Goal: Information Seeking & Learning: Learn about a topic

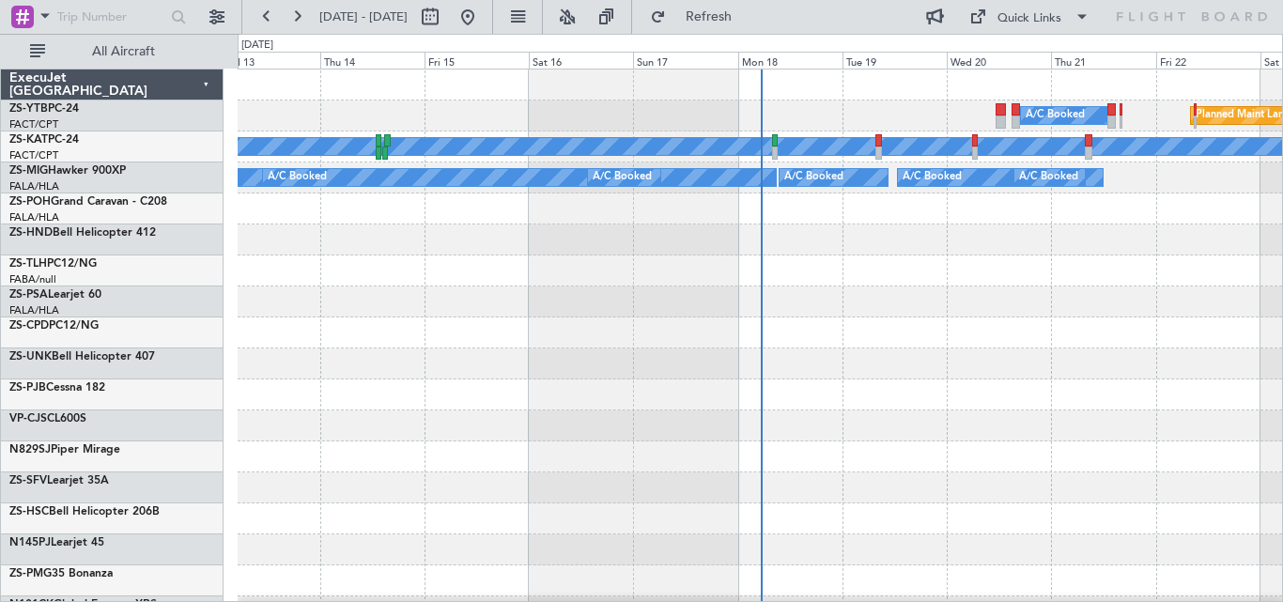
click at [175, 50] on span "All Aircraft" at bounding box center [123, 51] width 149 height 13
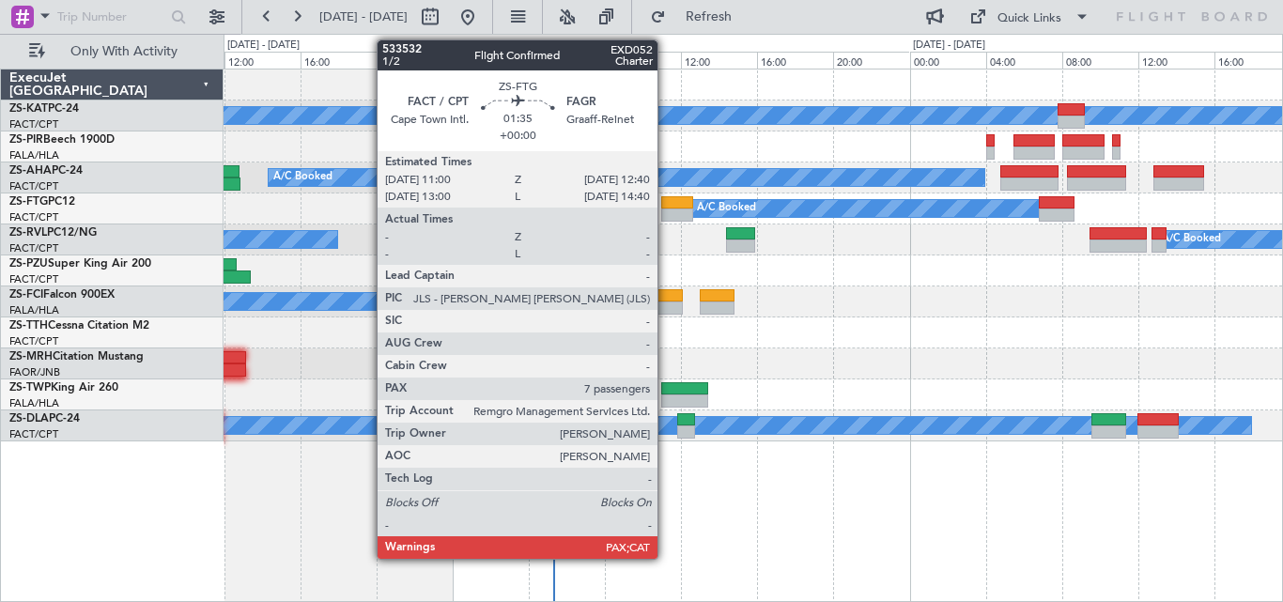
click at [666, 208] on div at bounding box center [677, 214] width 32 height 13
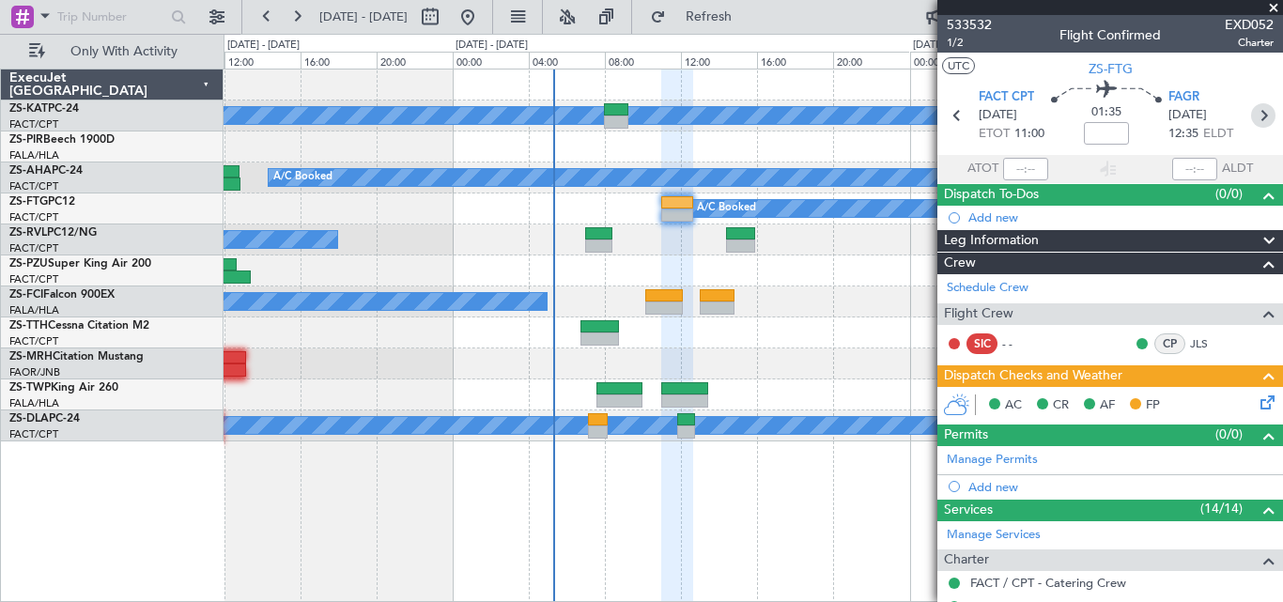
click at [1258, 112] on icon at bounding box center [1263, 115] width 24 height 24
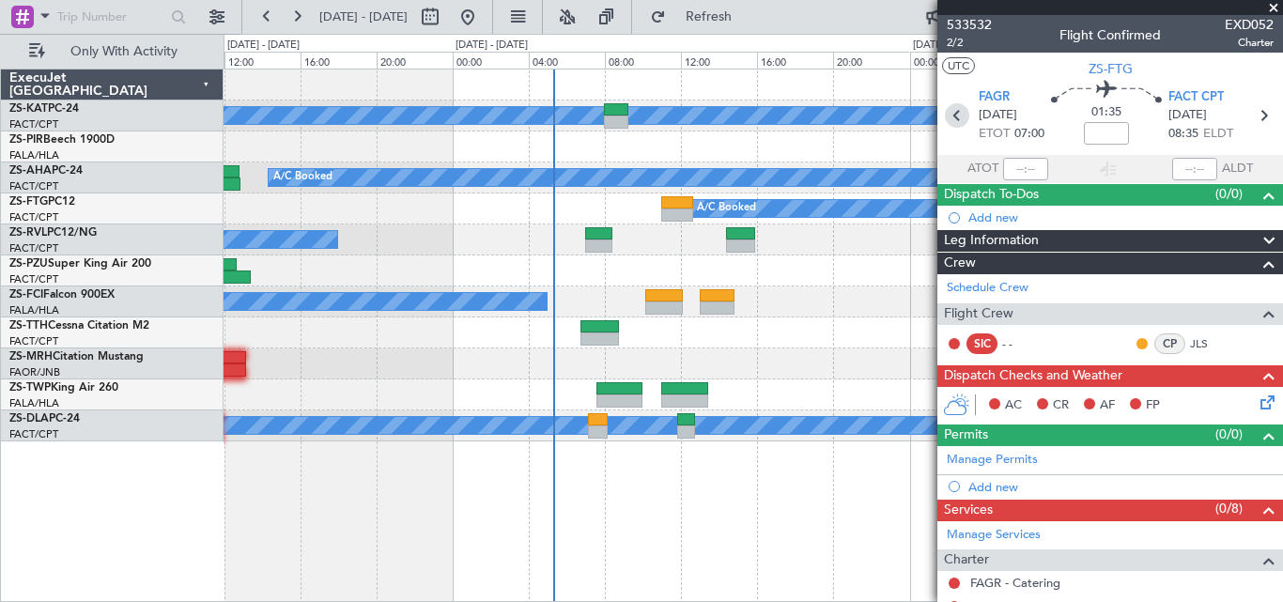
click at [957, 116] on icon at bounding box center [957, 115] width 24 height 24
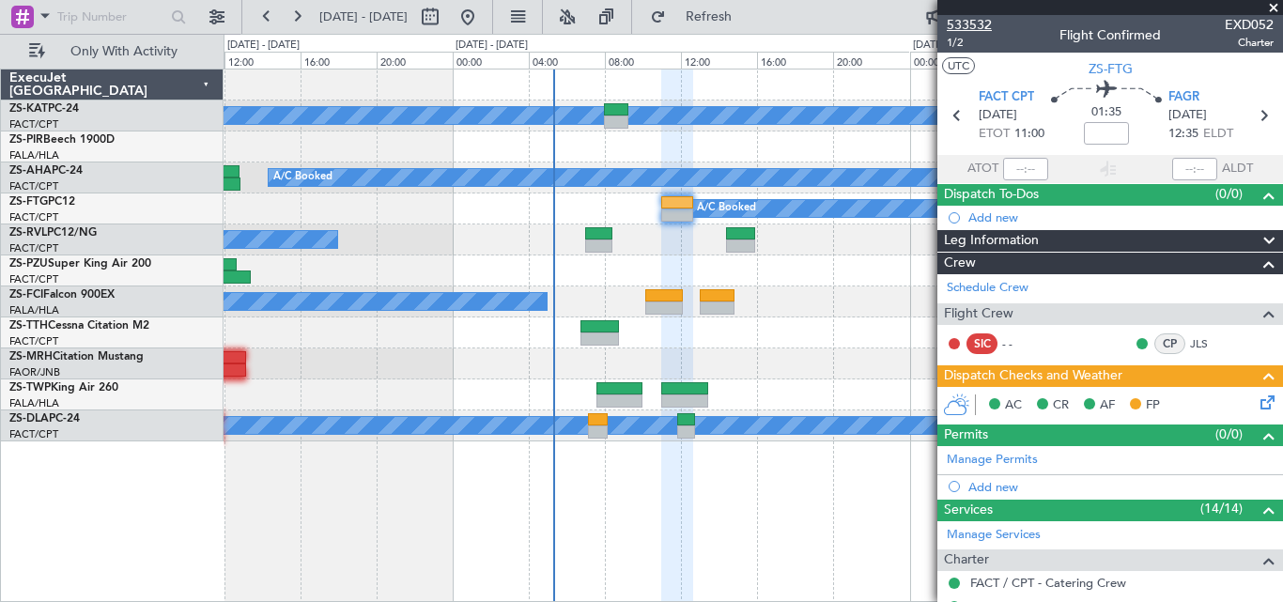
click at [979, 22] on span "533532" at bounding box center [969, 25] width 45 height 20
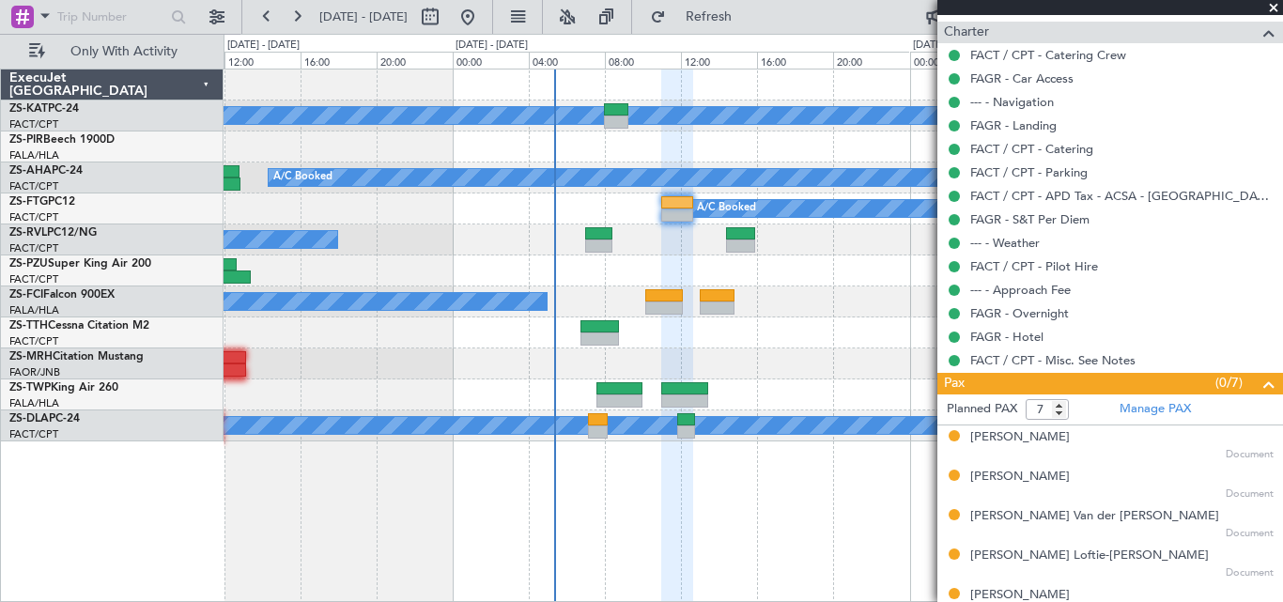
scroll to position [626, 0]
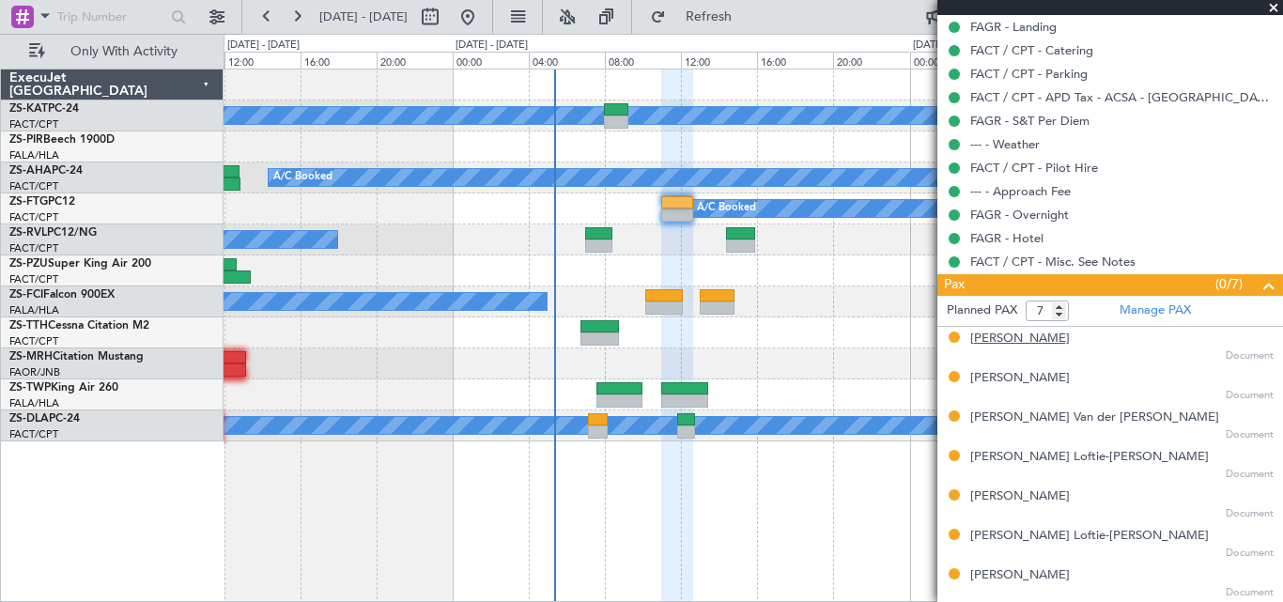
click at [1021, 341] on div "[PERSON_NAME]" at bounding box center [1020, 339] width 100 height 19
click at [984, 378] on div "[PERSON_NAME]" at bounding box center [1020, 378] width 100 height 19
click at [1019, 423] on div "[PERSON_NAME] Van der [PERSON_NAME]" at bounding box center [1094, 417] width 249 height 19
click at [1028, 463] on div "[PERSON_NAME] Loftie-[PERSON_NAME]" at bounding box center [1089, 457] width 239 height 19
click at [1012, 499] on div "[PERSON_NAME]" at bounding box center [1020, 496] width 100 height 19
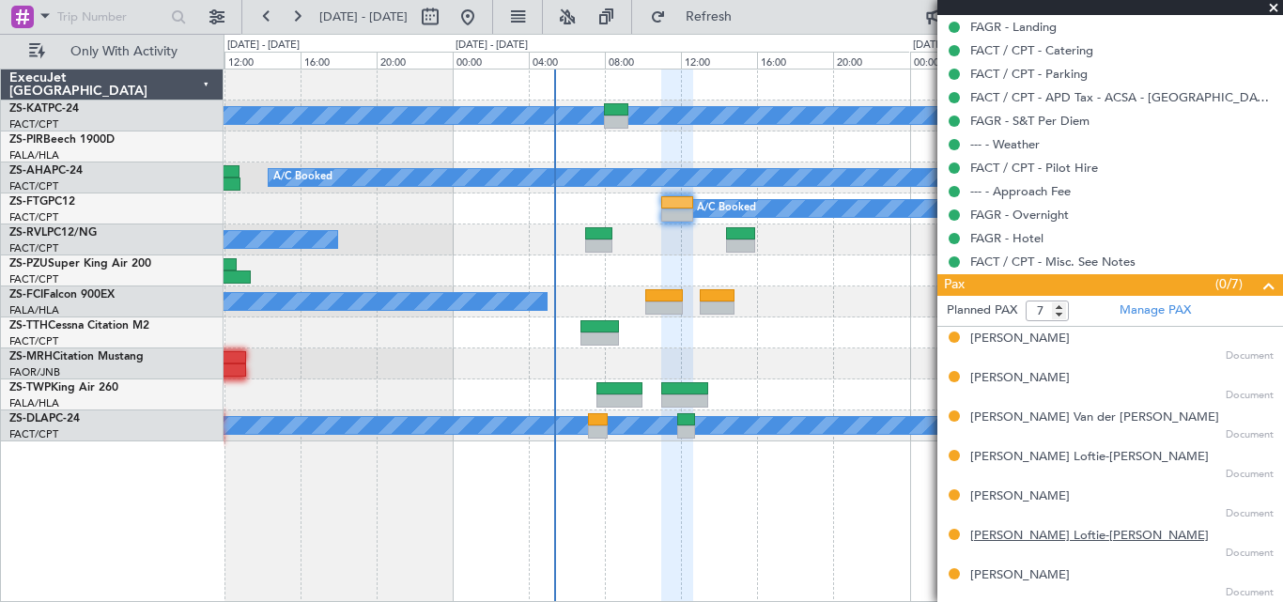
click at [1041, 539] on div "[PERSON_NAME] Loftie-[PERSON_NAME]" at bounding box center [1089, 536] width 239 height 19
click at [1023, 577] on div "[PERSON_NAME]" at bounding box center [1020, 575] width 100 height 19
click at [1273, 8] on span at bounding box center [1273, 8] width 19 height 17
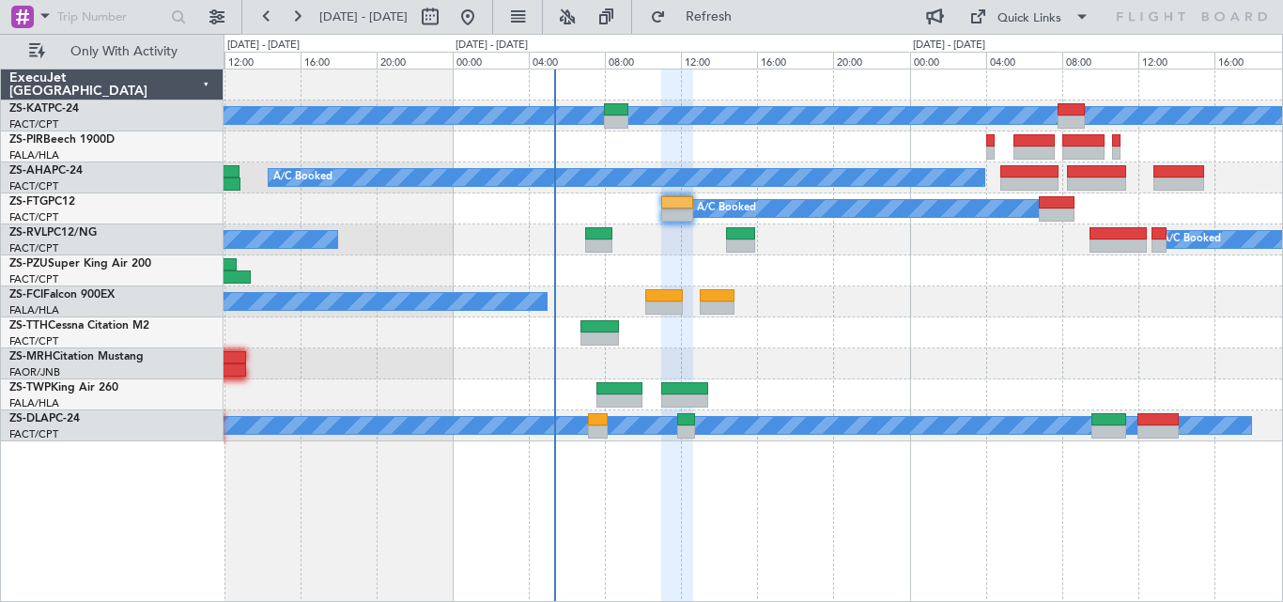
type input "0"
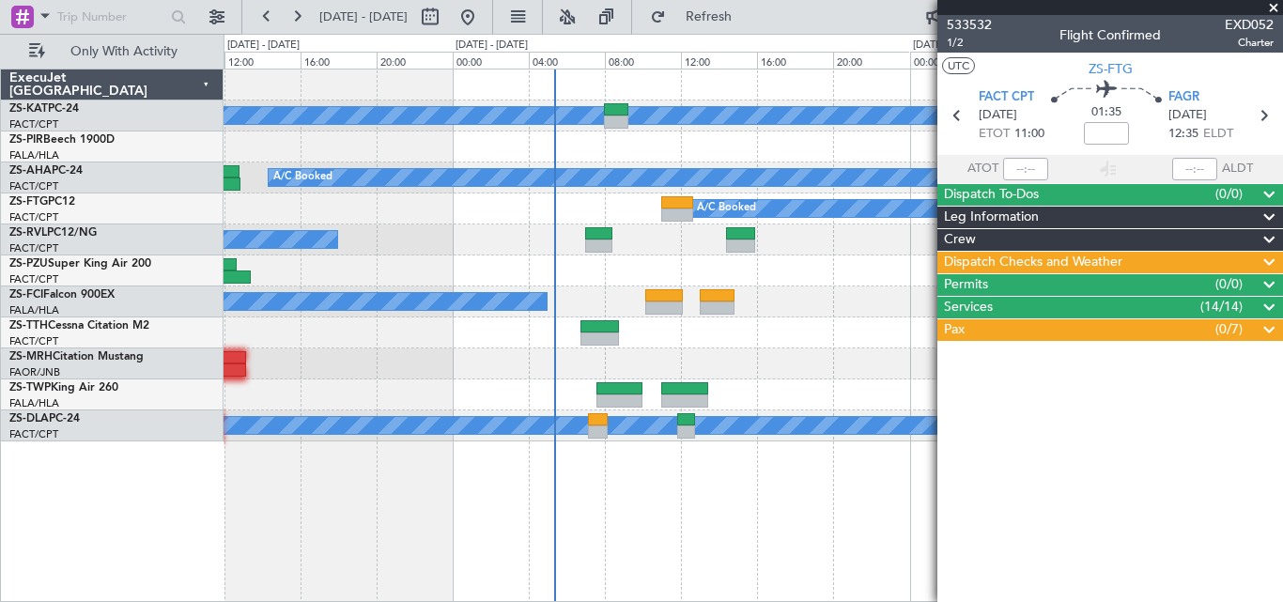
scroll to position [0, 0]
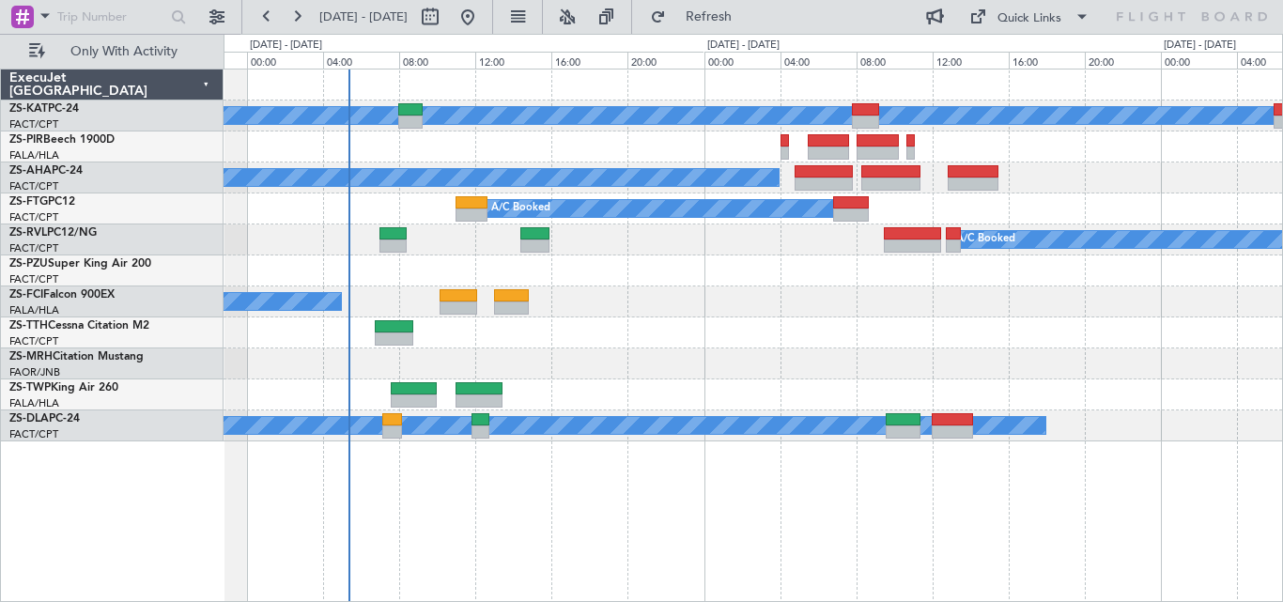
click at [604, 285] on div "A/C Unavailable A/C Booked A/C Booked A/C Booked A/C Unavailable A/C Booked A/C…" at bounding box center [752, 255] width 1058 height 372
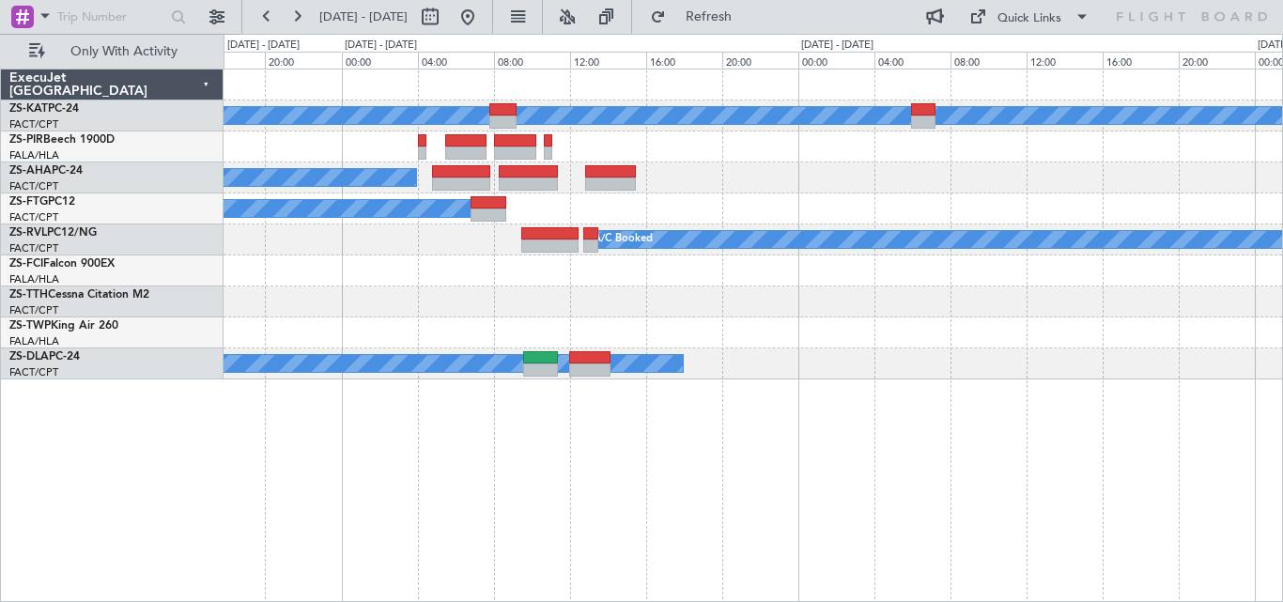
click at [298, 242] on div "A/C Unavailable A/C Booked A/C Booked A/C Booked A/C Booked A/C Booked A/C Unav…" at bounding box center [752, 224] width 1058 height 310
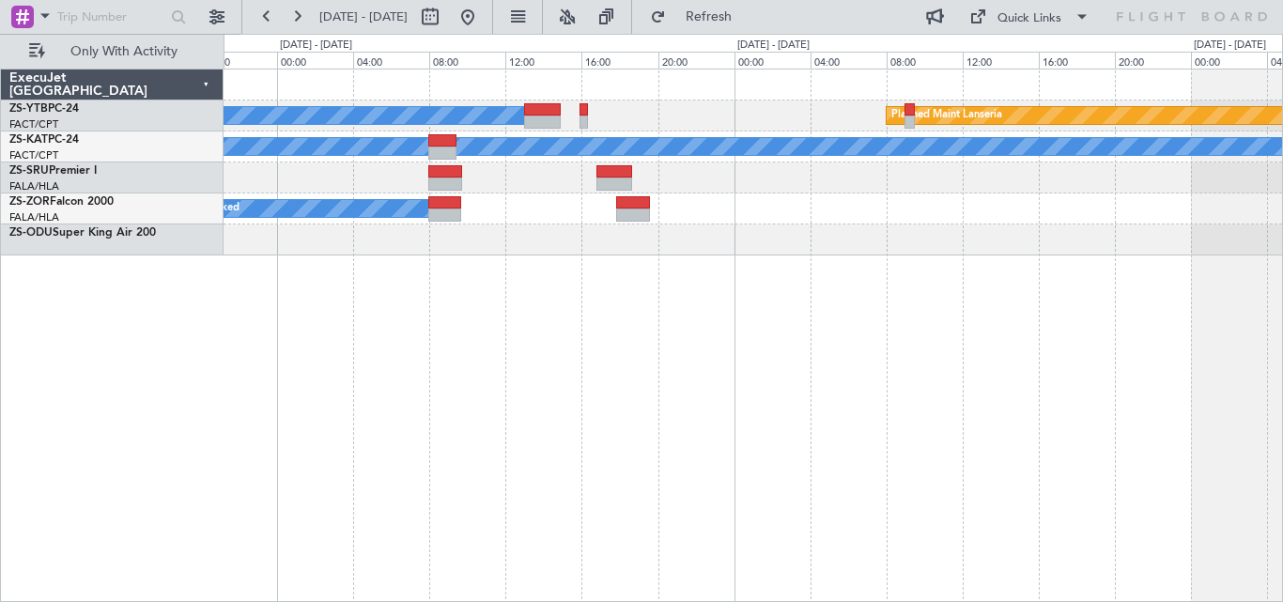
click at [590, 400] on div "A/C Booked Planned Maint Lanseria A/C Unavailable A/C Booked" at bounding box center [752, 335] width 1059 height 533
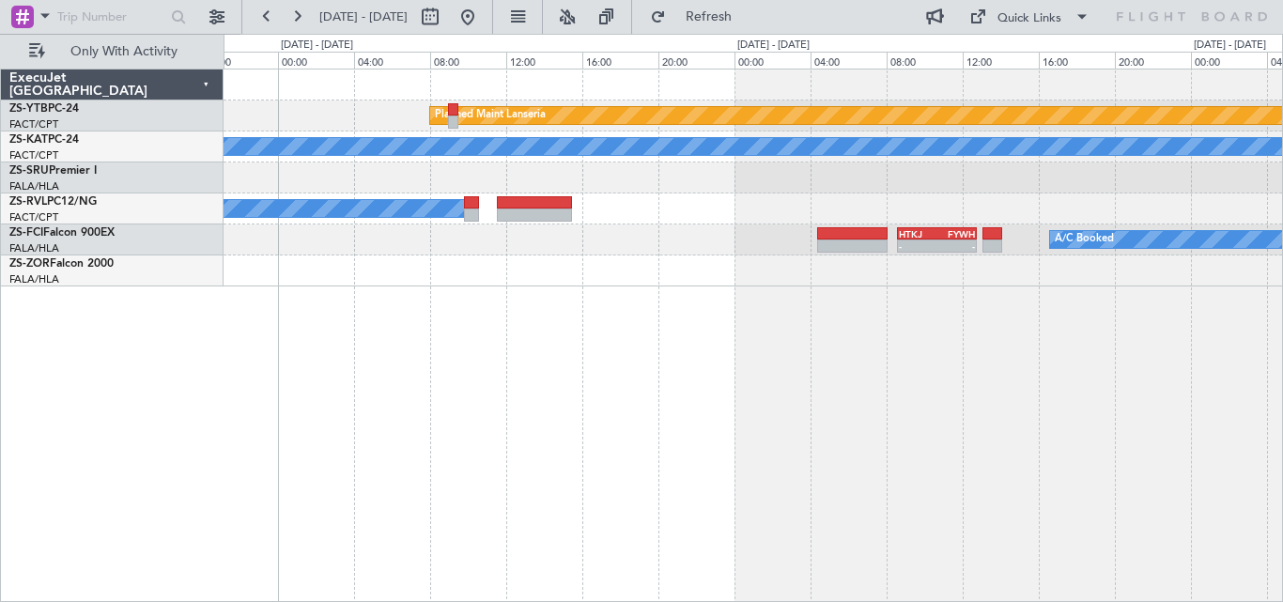
click at [638, 353] on div "Planned Maint Lanseria A/C Booked A/C Unavailable A/C Booked HTKJ 08:35 Z FYWH …" at bounding box center [752, 335] width 1059 height 533
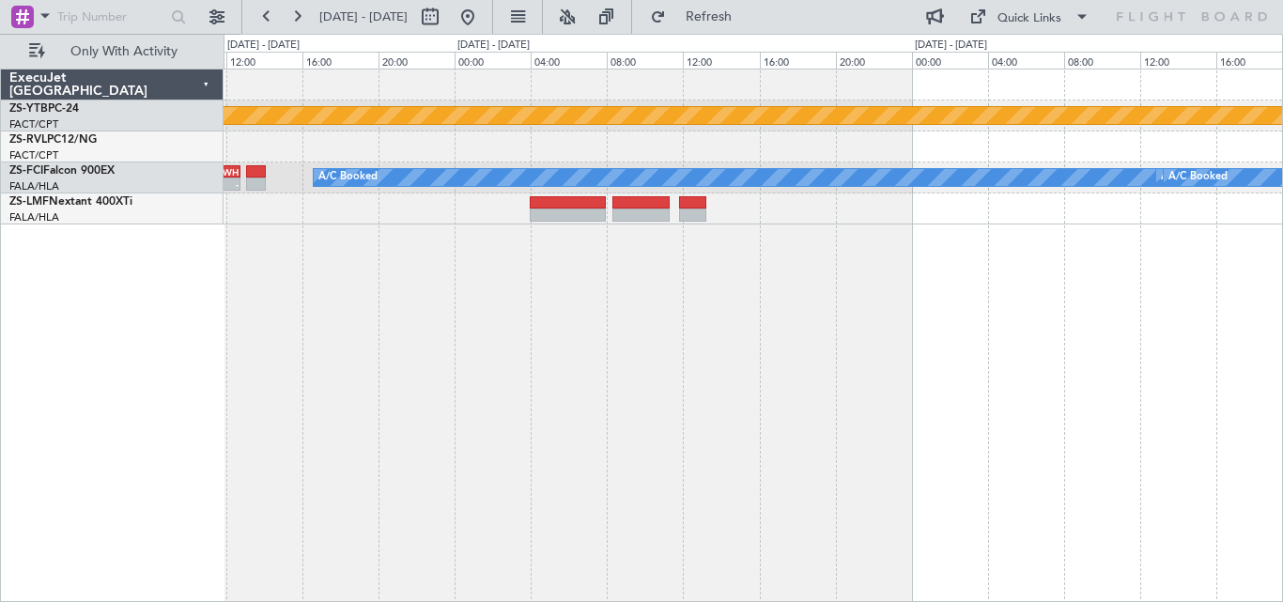
click at [256, 357] on div "Planned Maint Lanseria HTKJ 08:35 Z FYWH 12:45 Z - - A/C Booked A/C Booked A/C …" at bounding box center [752, 335] width 1059 height 533
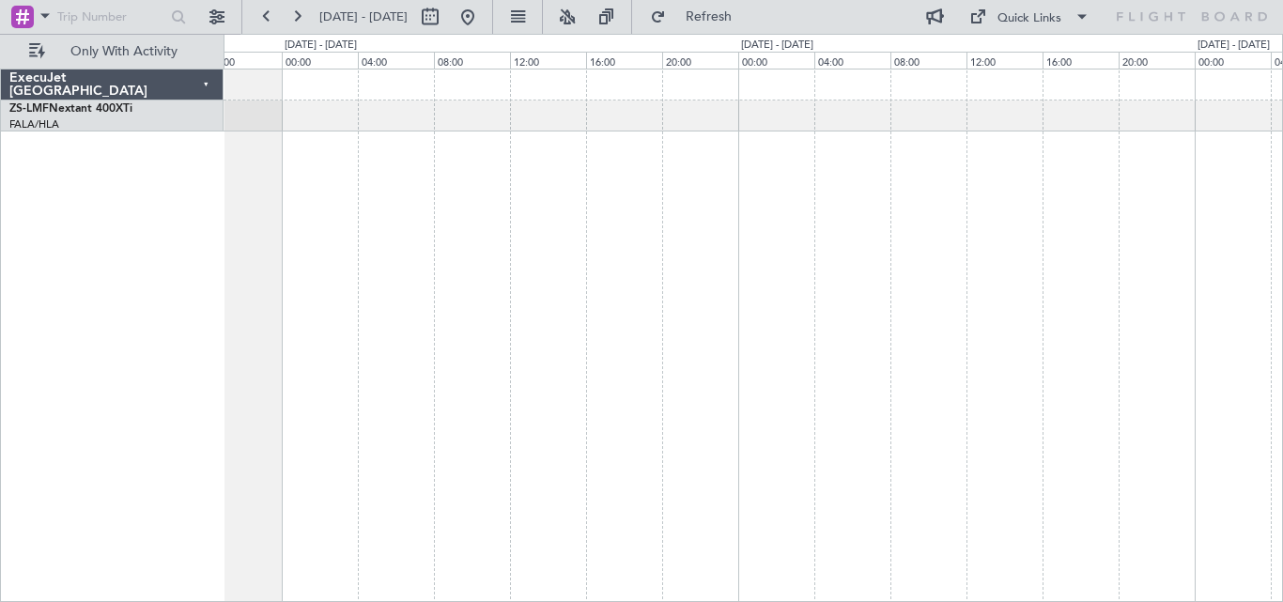
click at [414, 359] on div at bounding box center [752, 335] width 1059 height 533
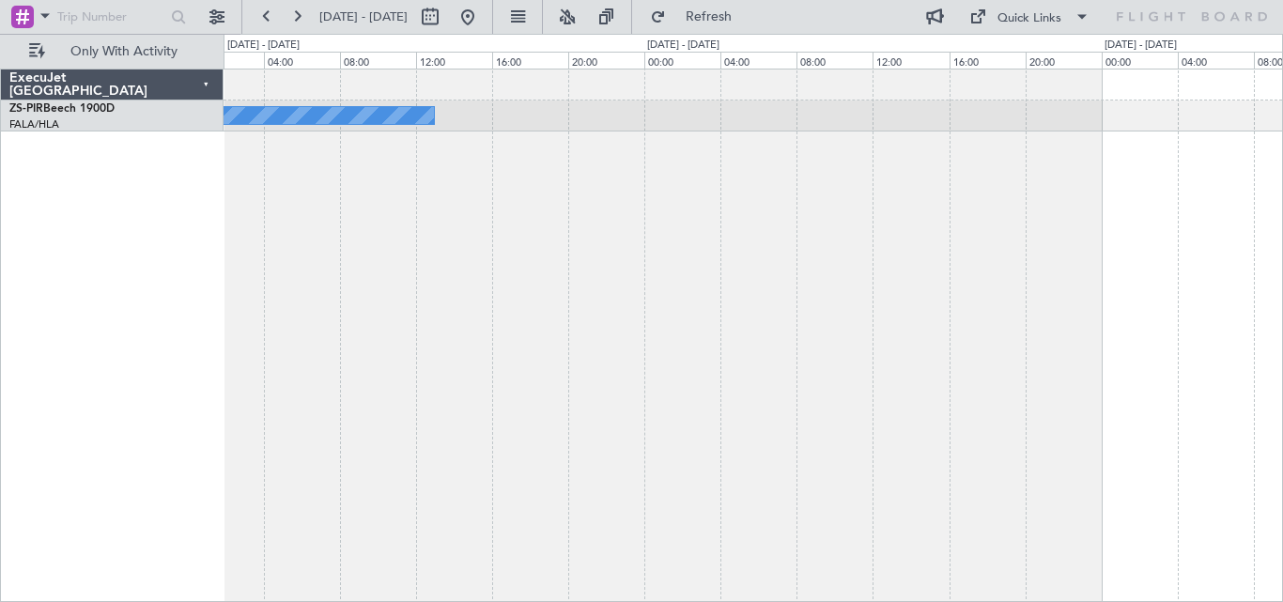
click at [1273, 321] on div "A/C Booked" at bounding box center [752, 335] width 1059 height 533
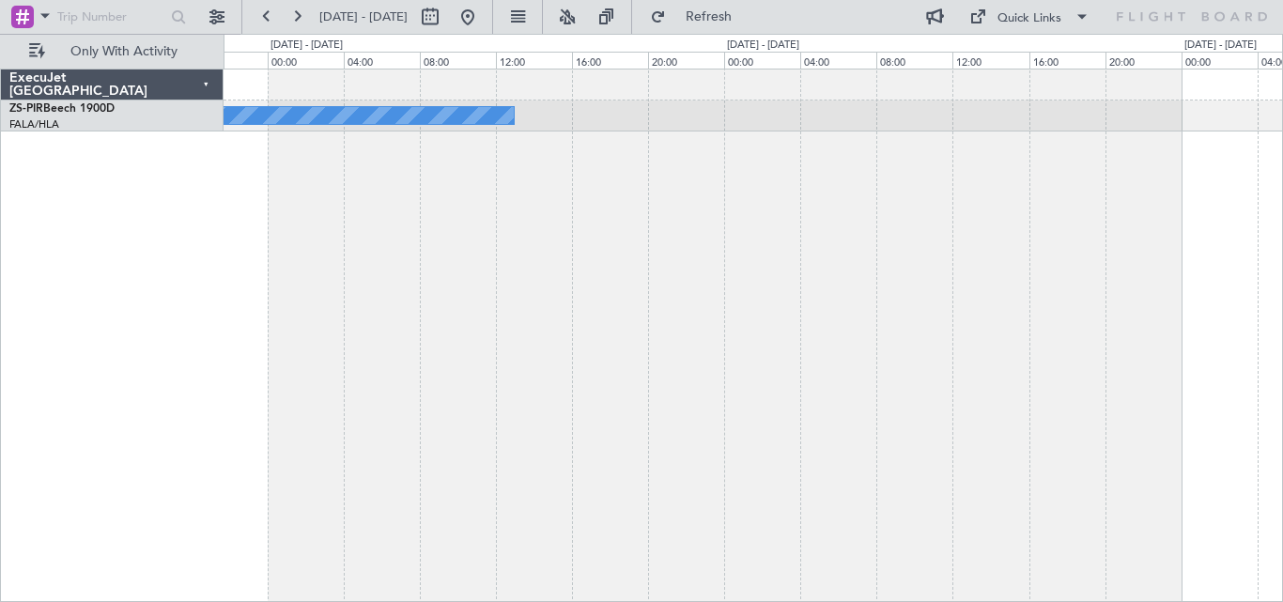
click at [1116, 283] on div "A/C Booked" at bounding box center [752, 335] width 1059 height 533
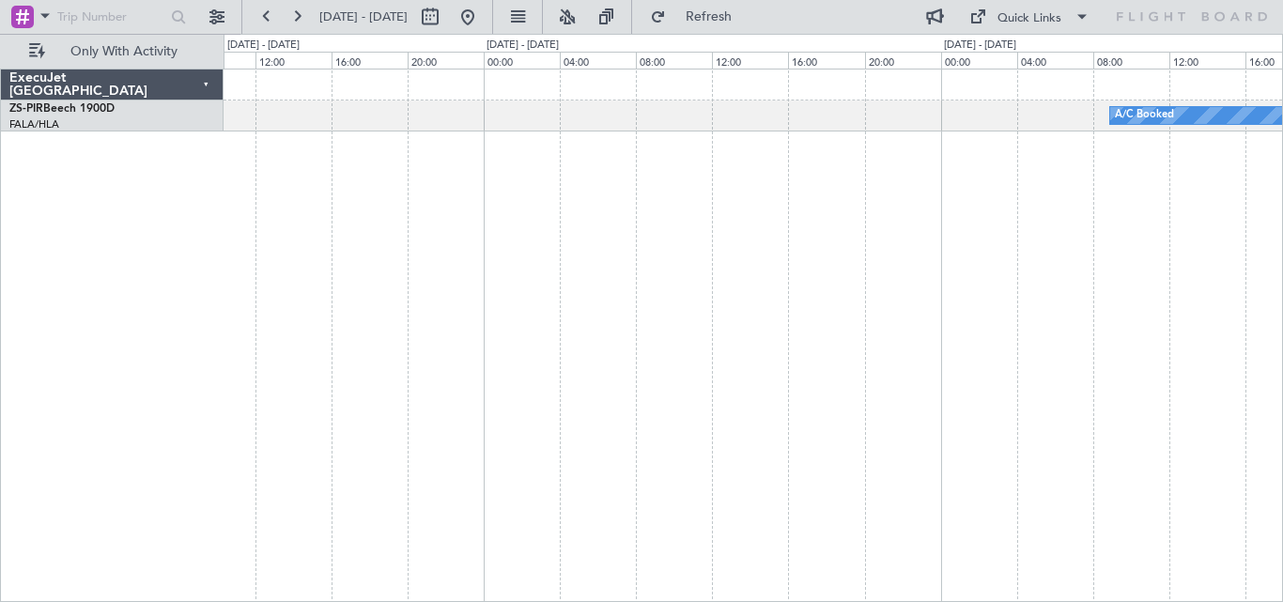
click at [1163, 290] on div "A/C Booked" at bounding box center [752, 335] width 1059 height 533
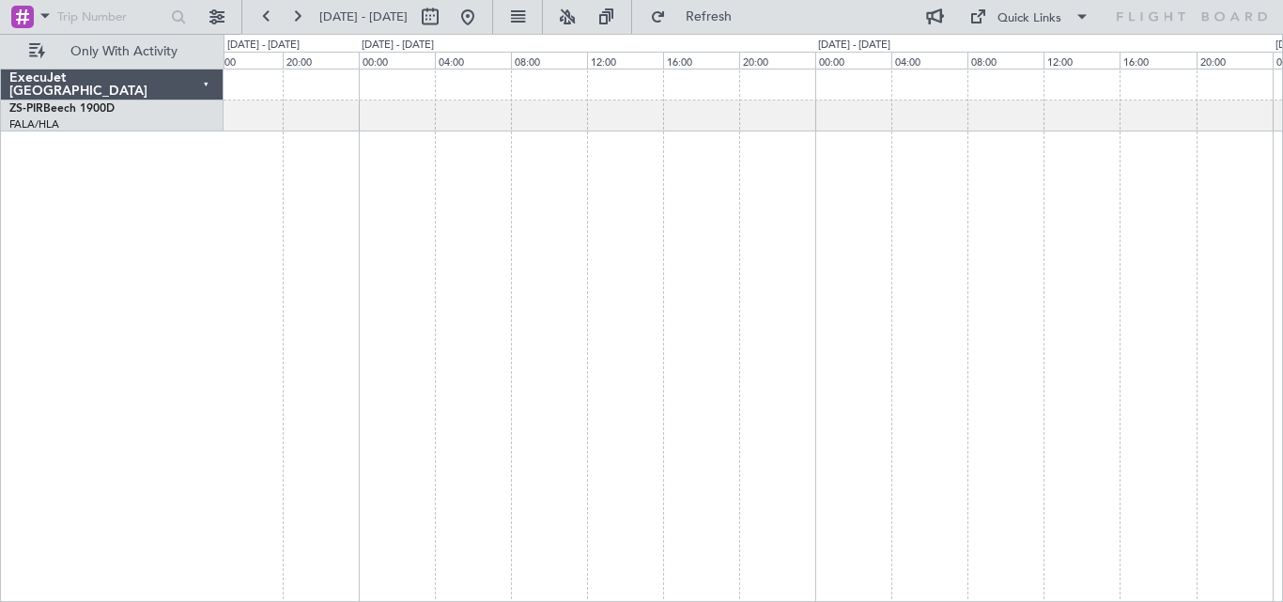
click at [1115, 295] on div "A/C Booked" at bounding box center [752, 335] width 1059 height 533
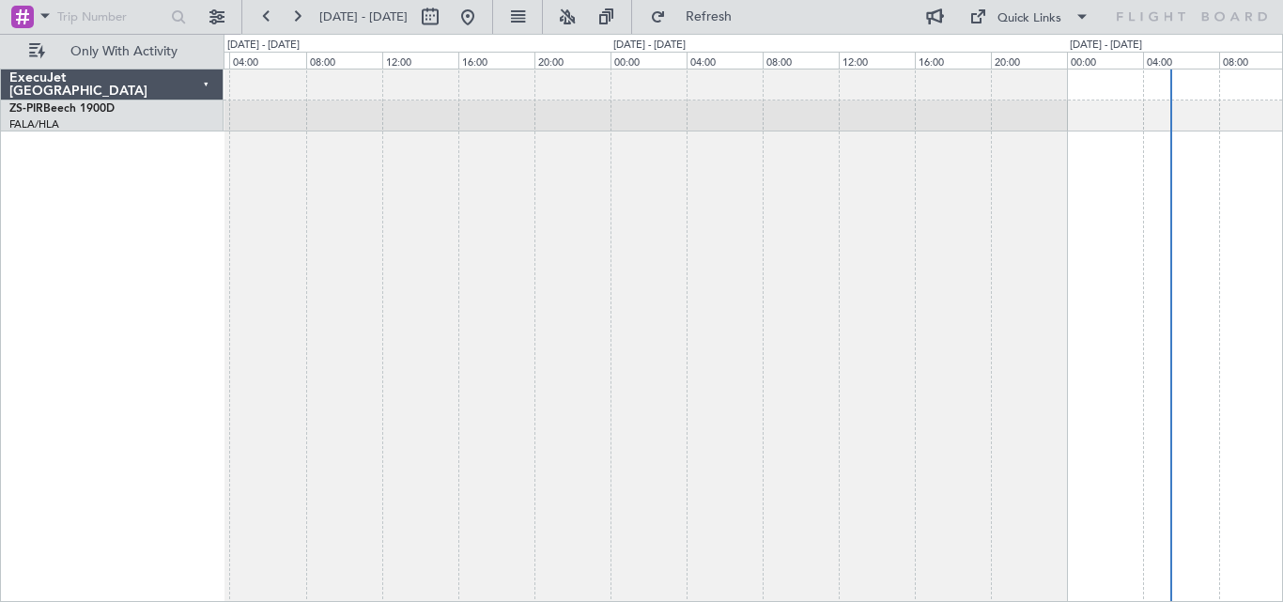
click at [1161, 287] on div at bounding box center [752, 335] width 1059 height 533
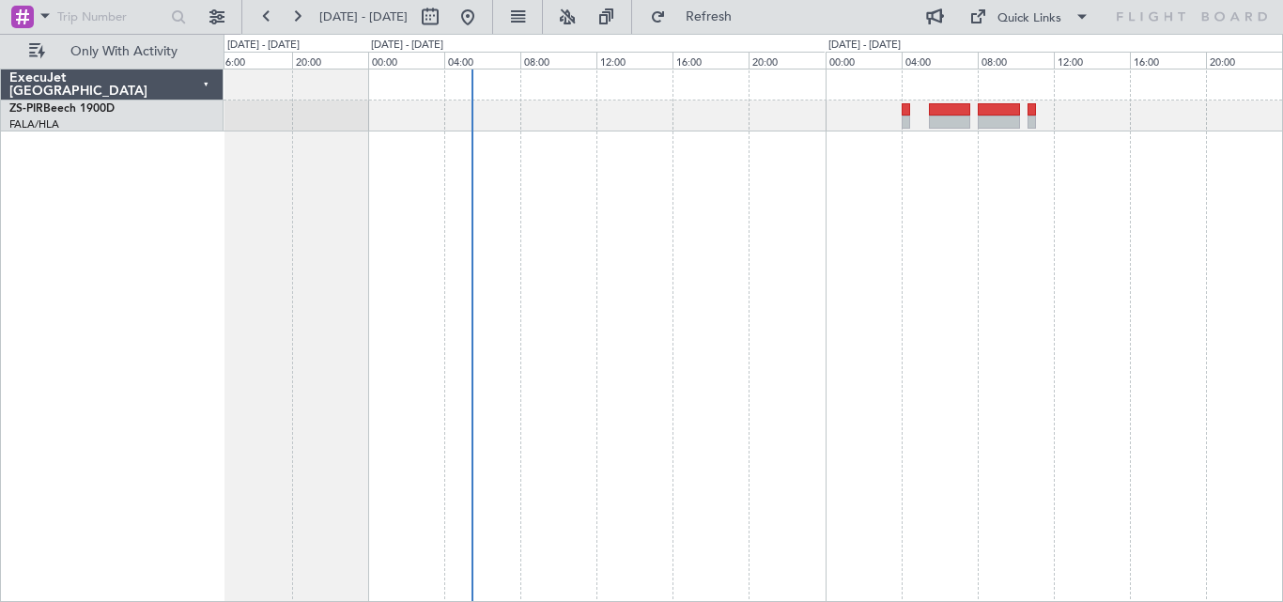
click at [329, 329] on div at bounding box center [752, 335] width 1059 height 533
